Goal: Check status: Check status

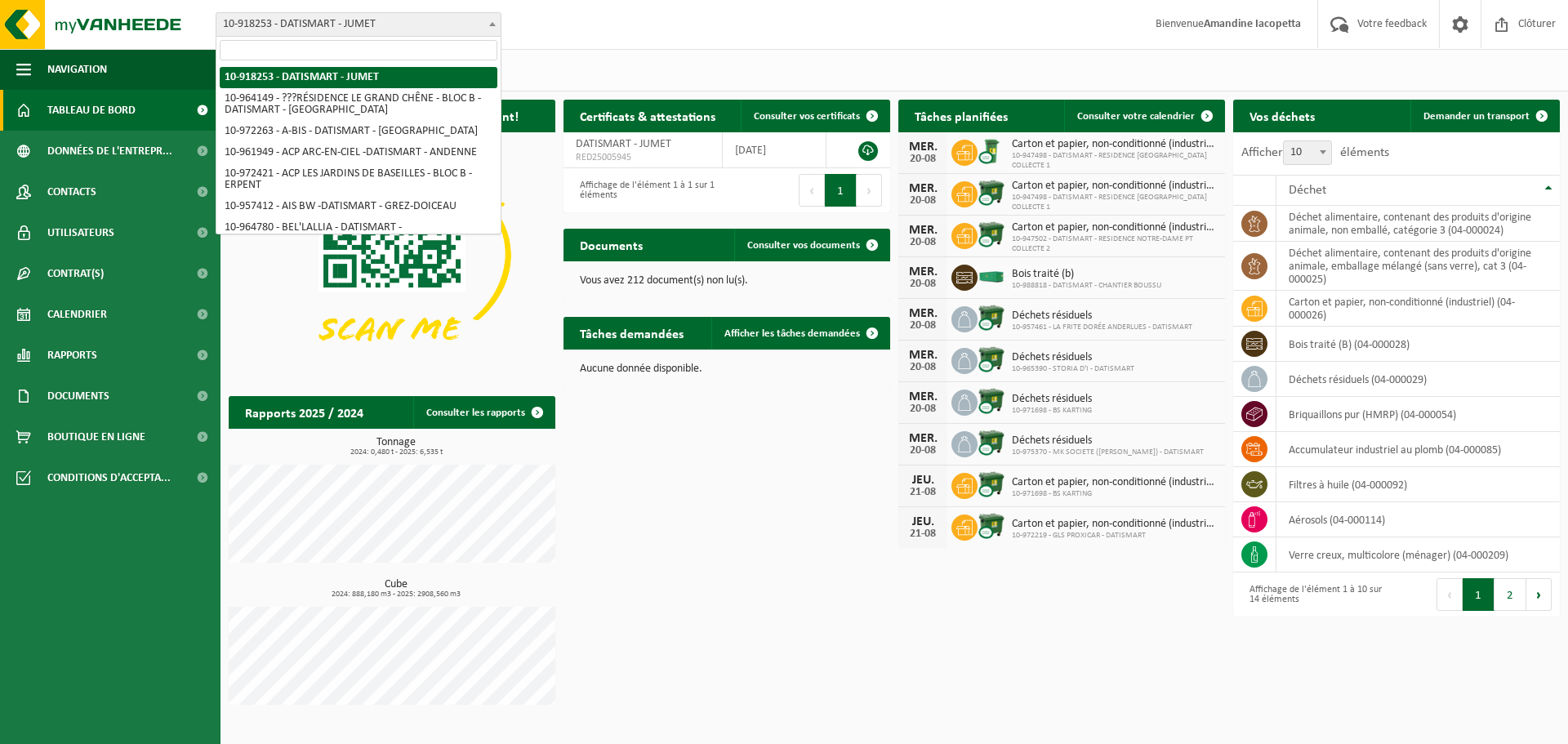
click at [388, 30] on span "10-918253 - DATISMART - JUMET" at bounding box center [359, 24] width 284 height 23
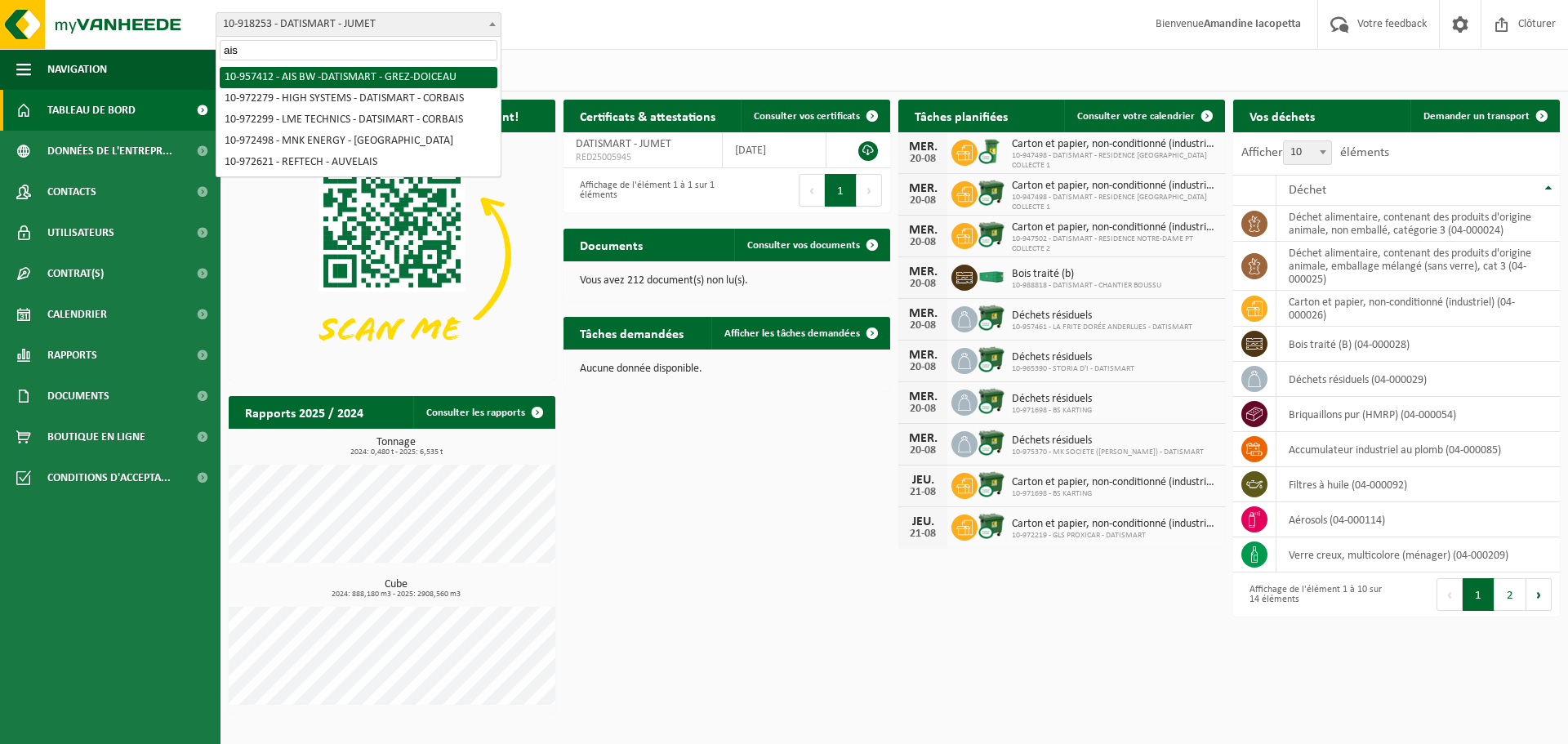
type input "ais"
select select "147669"
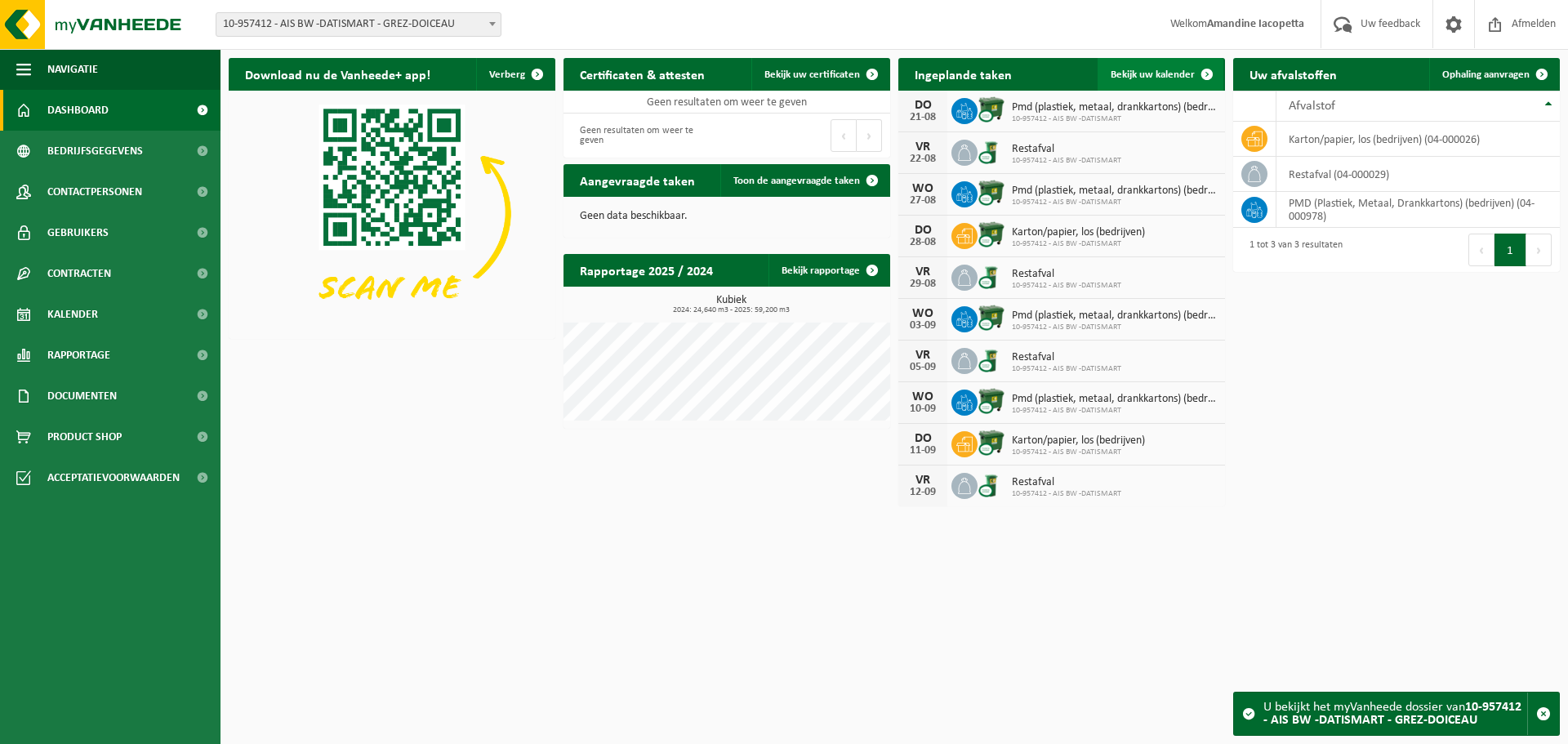
click at [1162, 77] on span "Bekijk uw kalender" at bounding box center [1152, 74] width 84 height 10
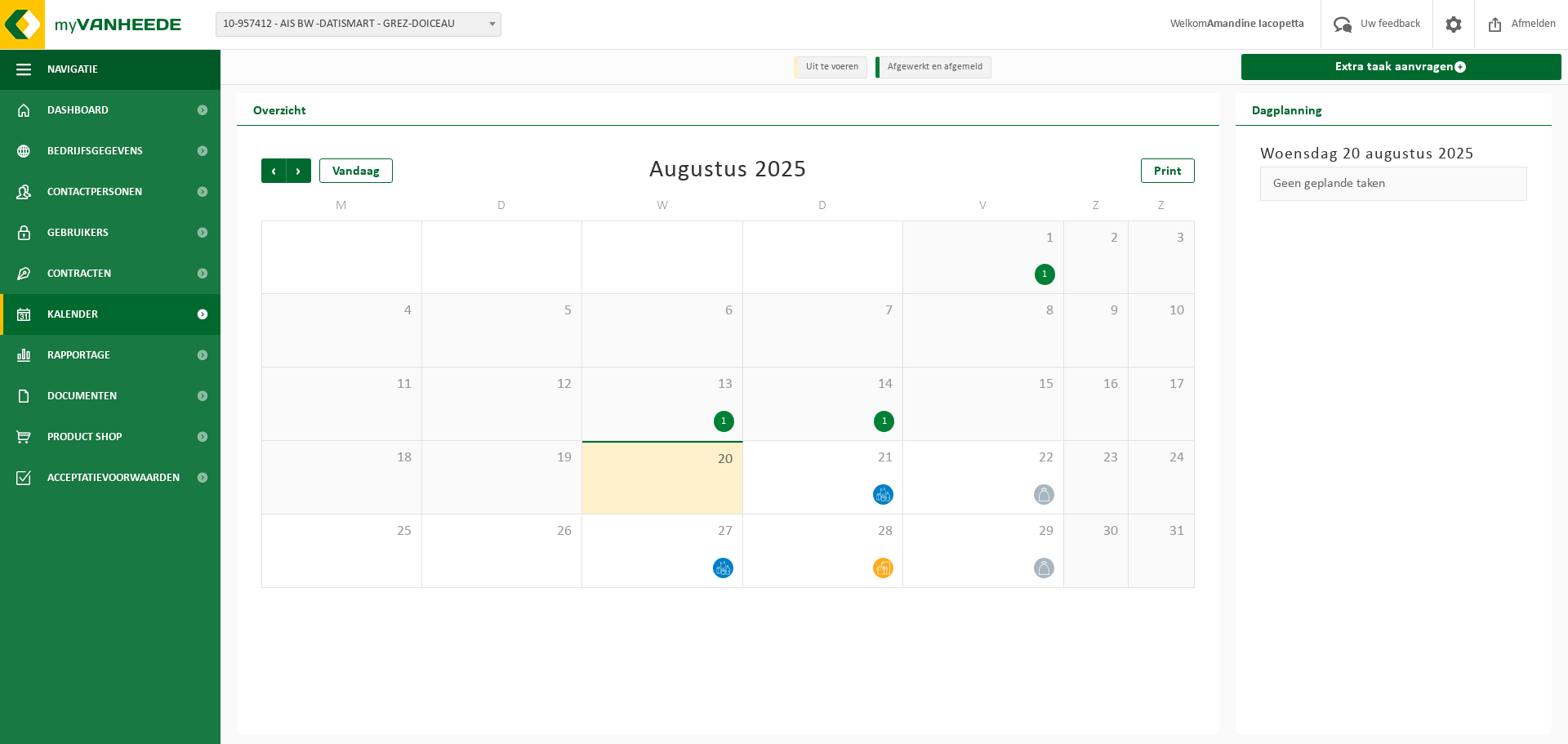
click at [704, 430] on div "1" at bounding box center [662, 421] width 144 height 21
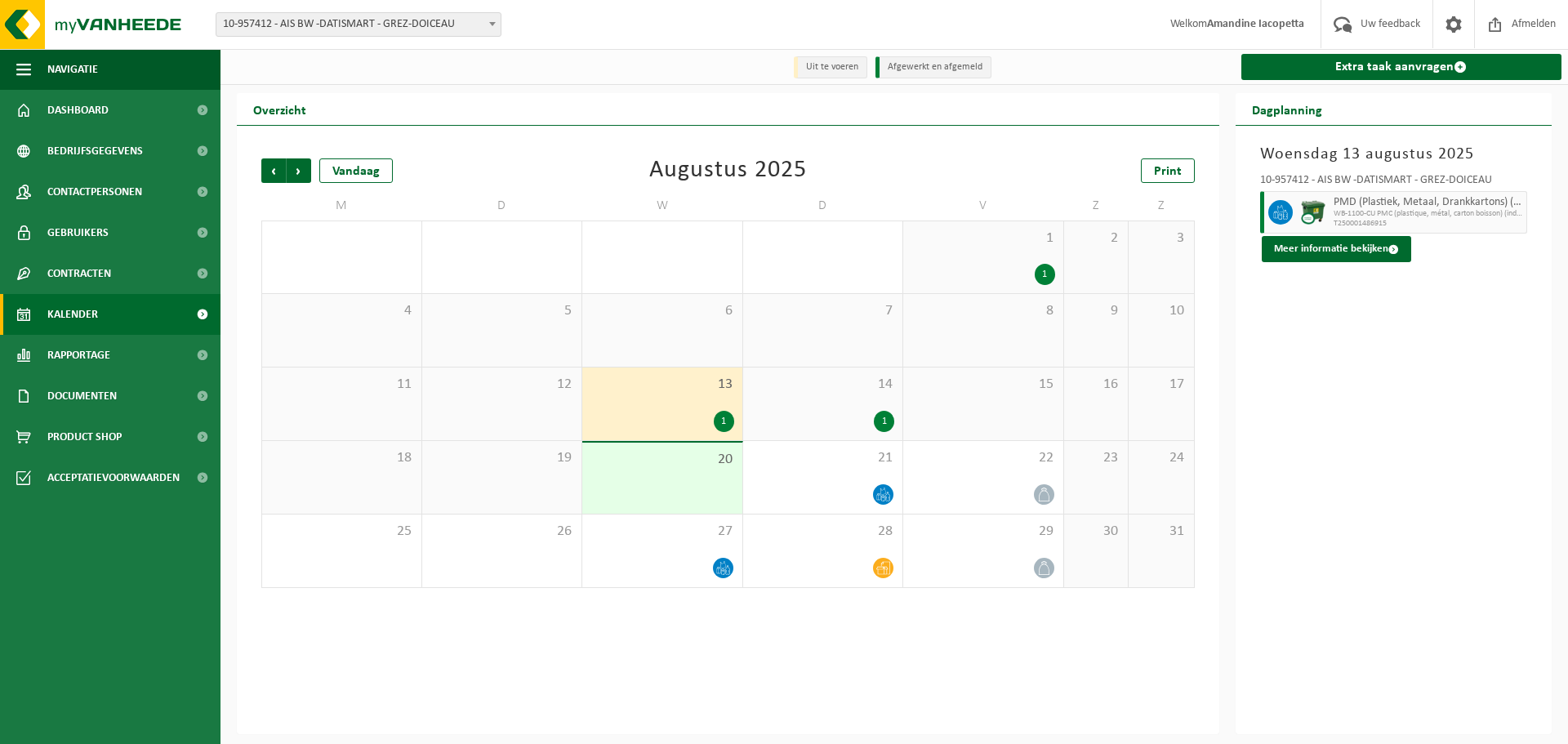
click at [830, 420] on div "1" at bounding box center [823, 421] width 144 height 21
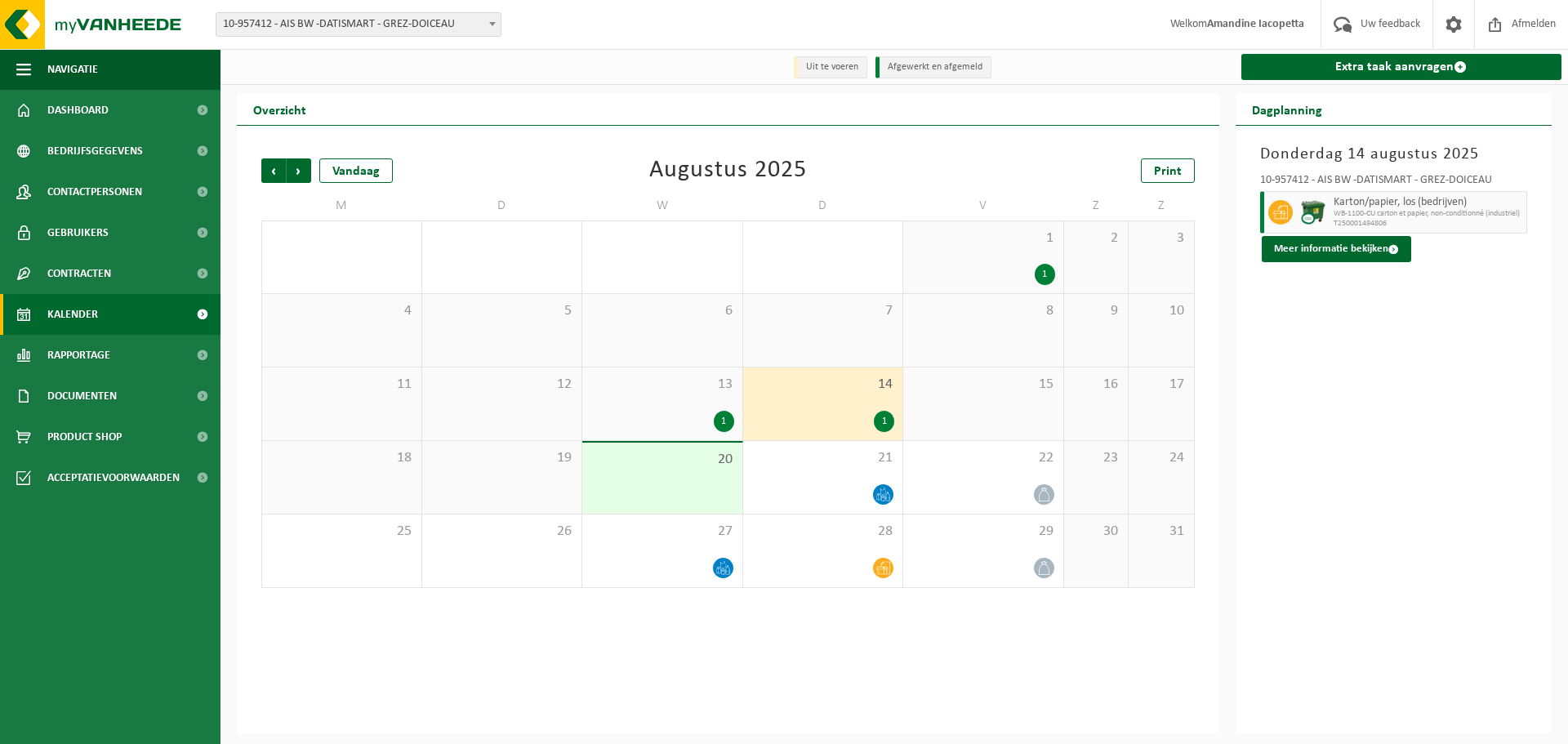
click at [974, 410] on div "15" at bounding box center [983, 403] width 160 height 72
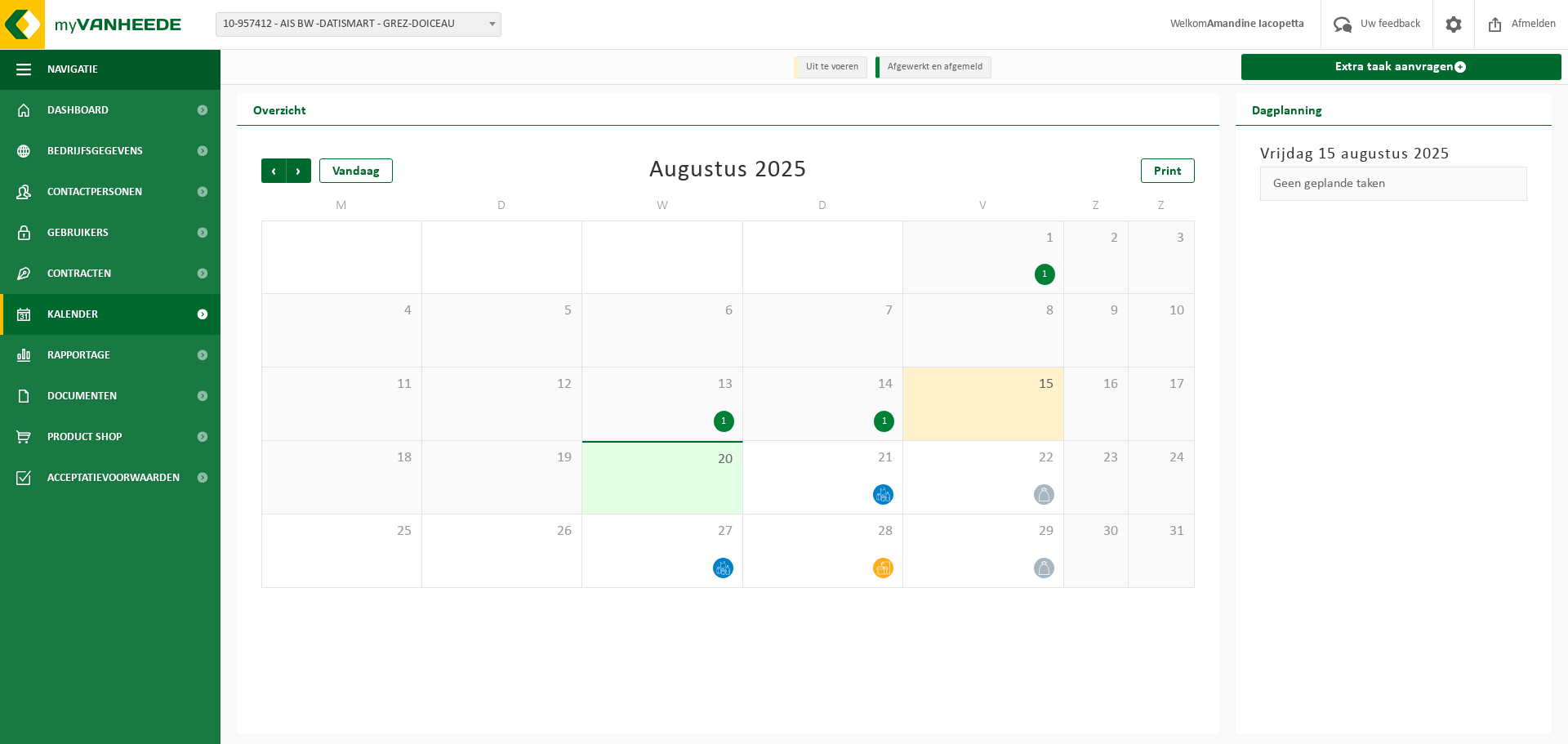
click at [1111, 429] on div "16" at bounding box center [1096, 403] width 65 height 72
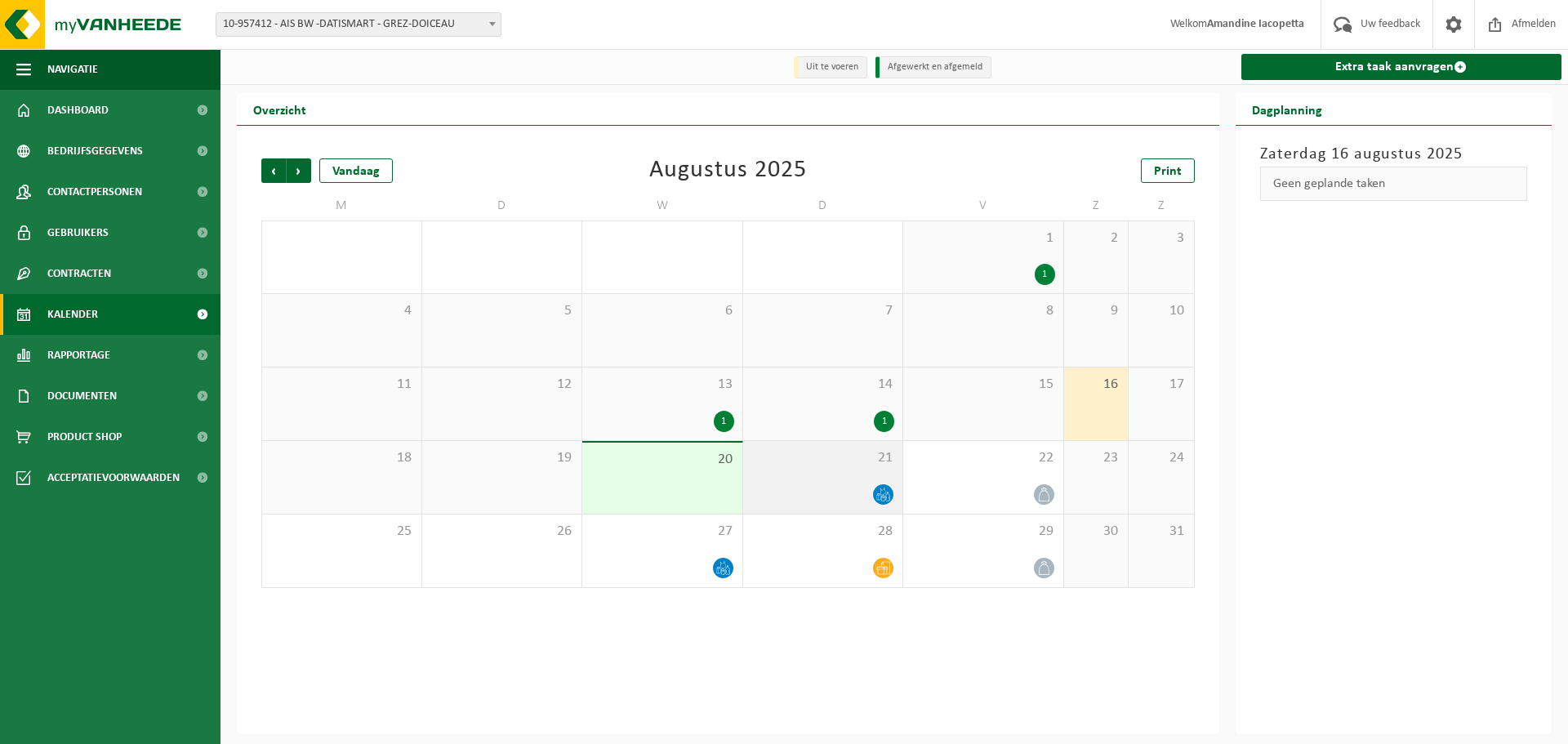
click at [867, 484] on div "21" at bounding box center [824, 477] width 160 height 72
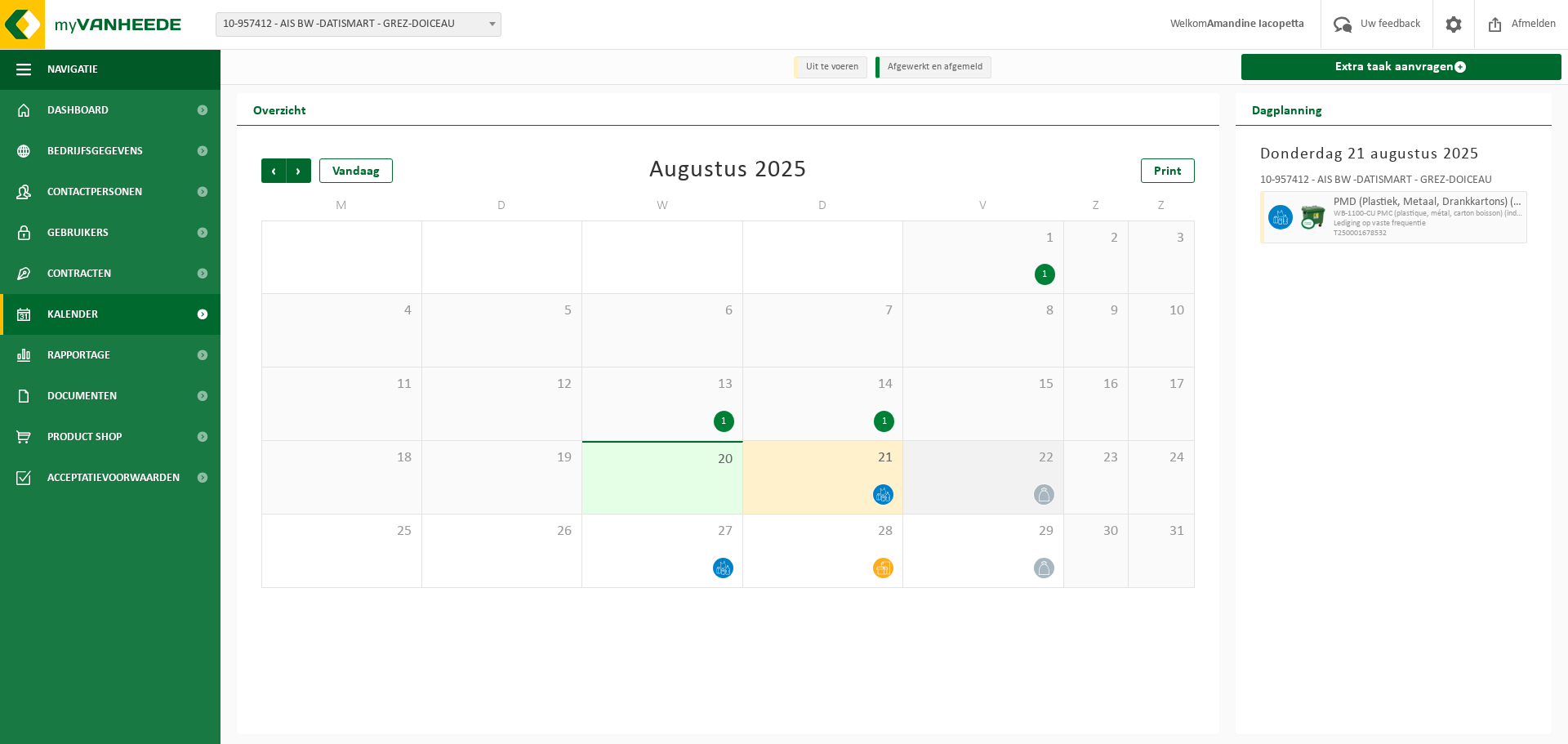
click at [1038, 502] on icon at bounding box center [1044, 494] width 14 height 14
